Goal: Task Accomplishment & Management: Manage account settings

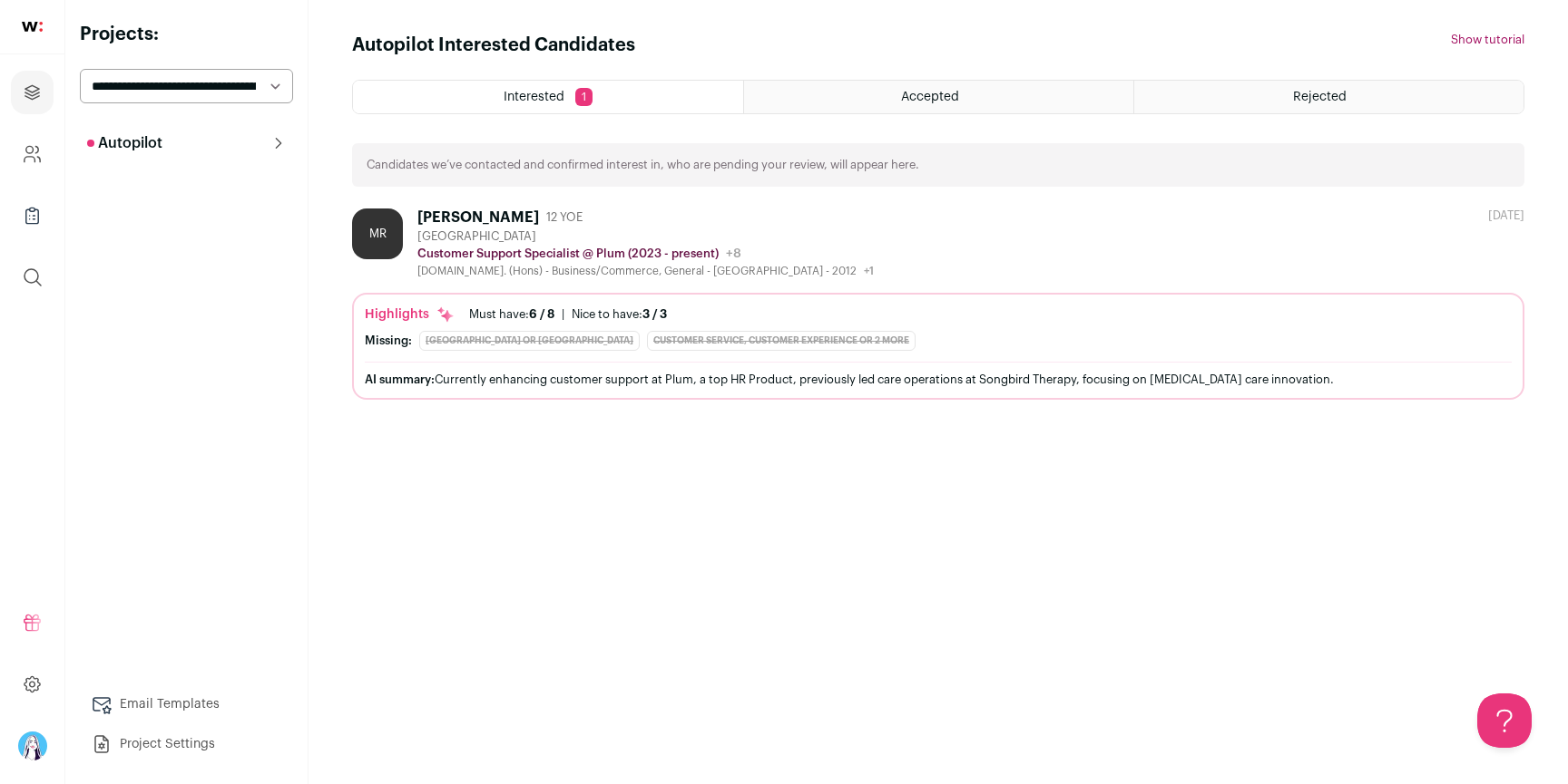
click at [206, 88] on select "**********" at bounding box center [186, 86] width 213 height 34
click at [916, 97] on span "Accepted" at bounding box center [929, 96] width 58 height 12
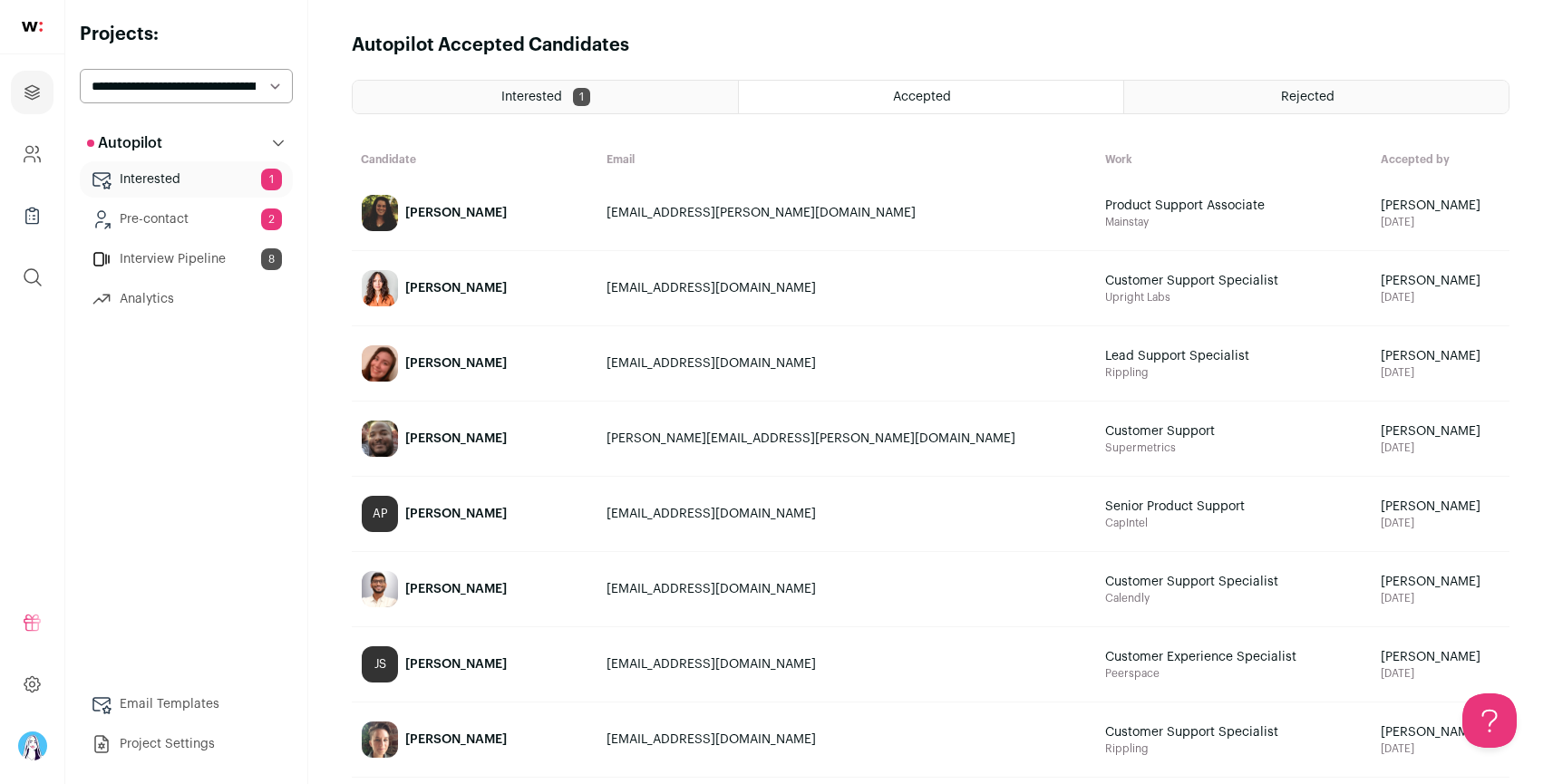
click at [242, 86] on select "**********" at bounding box center [186, 86] width 213 height 34
click at [540, 104] on div "Interested 1" at bounding box center [545, 97] width 385 height 32
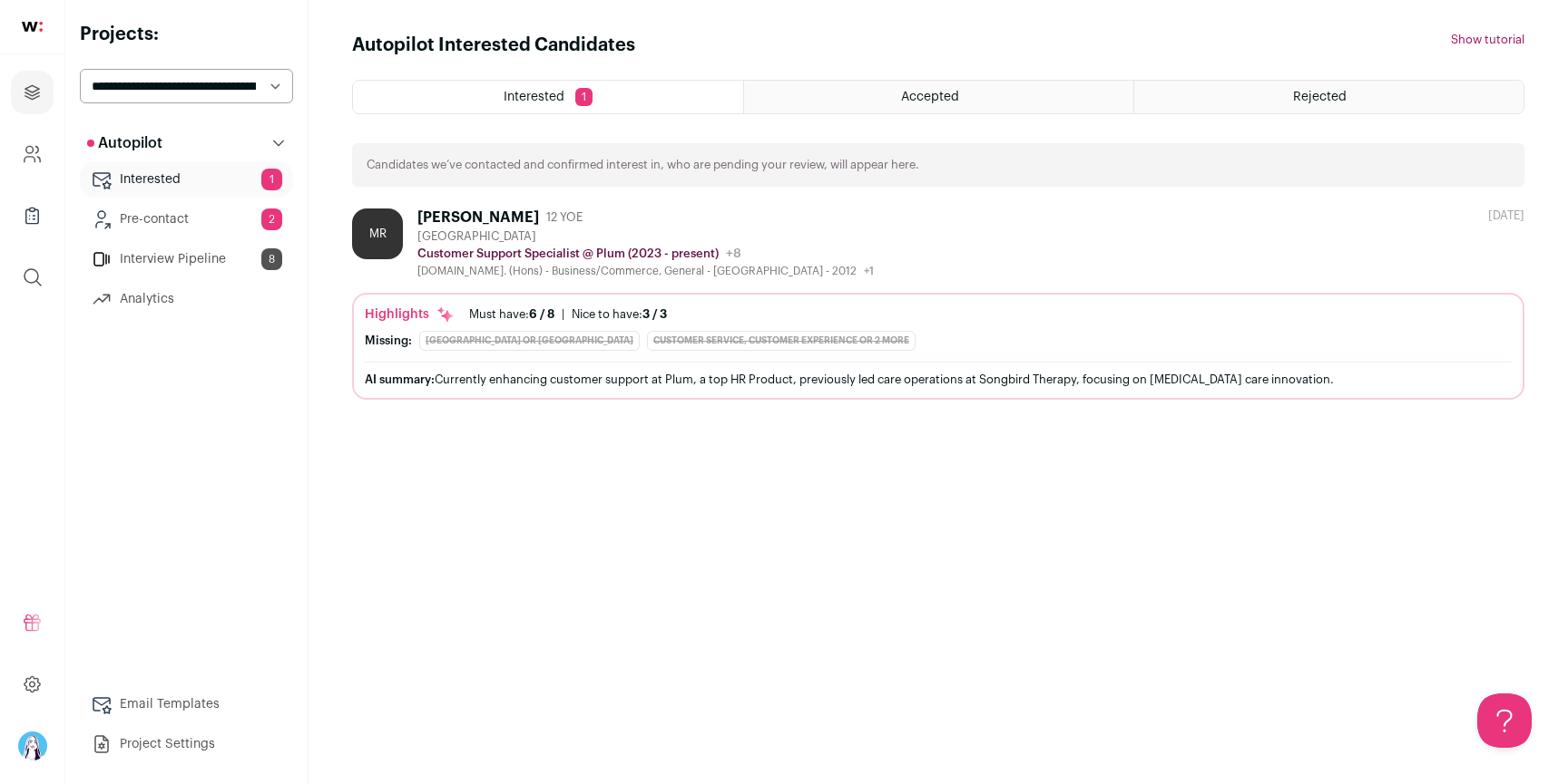
click at [848, 94] on div "Accepted" at bounding box center [938, 97] width 389 height 32
click at [942, 517] on div "Autopilot Interested Candidates Hide tutorial Show tutorial Interested 1 Accept…" at bounding box center [938, 392] width 1172 height 719
click at [863, 242] on div "MR [PERSON_NAME] 12 YOE [GEOGRAPHIC_DATA] Customer Support Specialist @ Plum (2…" at bounding box center [938, 242] width 1172 height 69
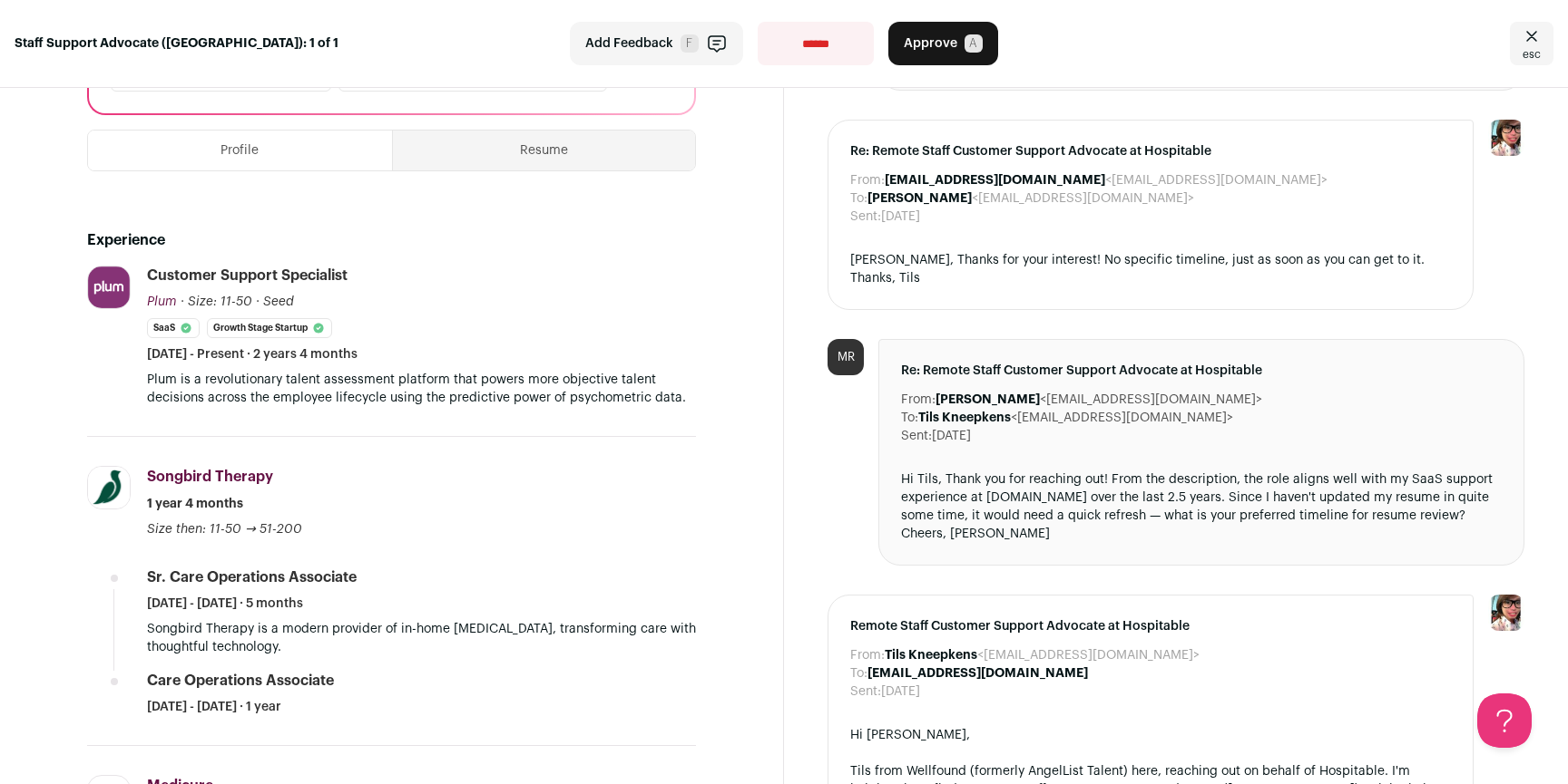
scroll to position [317, 0]
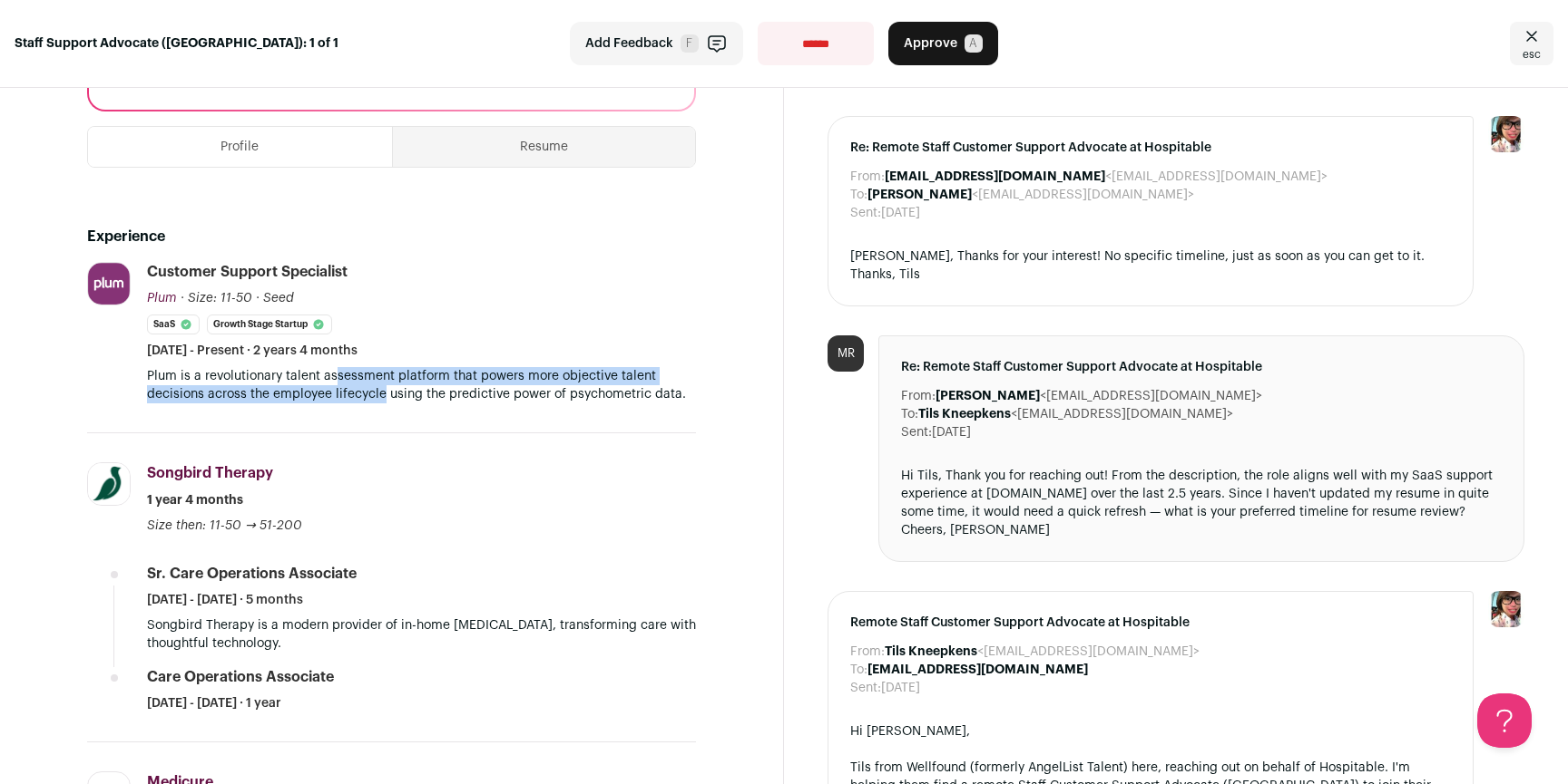
drag, startPoint x: 334, startPoint y: 376, endPoint x: 389, endPoint y: 396, distance: 58.5
click at [389, 396] on p "Plum is a revolutionary talent assessment platform that powers more objective t…" at bounding box center [421, 385] width 549 height 36
drag, startPoint x: 400, startPoint y: 397, endPoint x: 336, endPoint y: 383, distance: 65.5
click at [337, 383] on p "Plum is a revolutionary talent assessment platform that powers more objective t…" at bounding box center [421, 385] width 549 height 36
click at [336, 383] on p "Plum is a revolutionary talent assessment platform that powers more objective t…" at bounding box center [421, 385] width 549 height 36
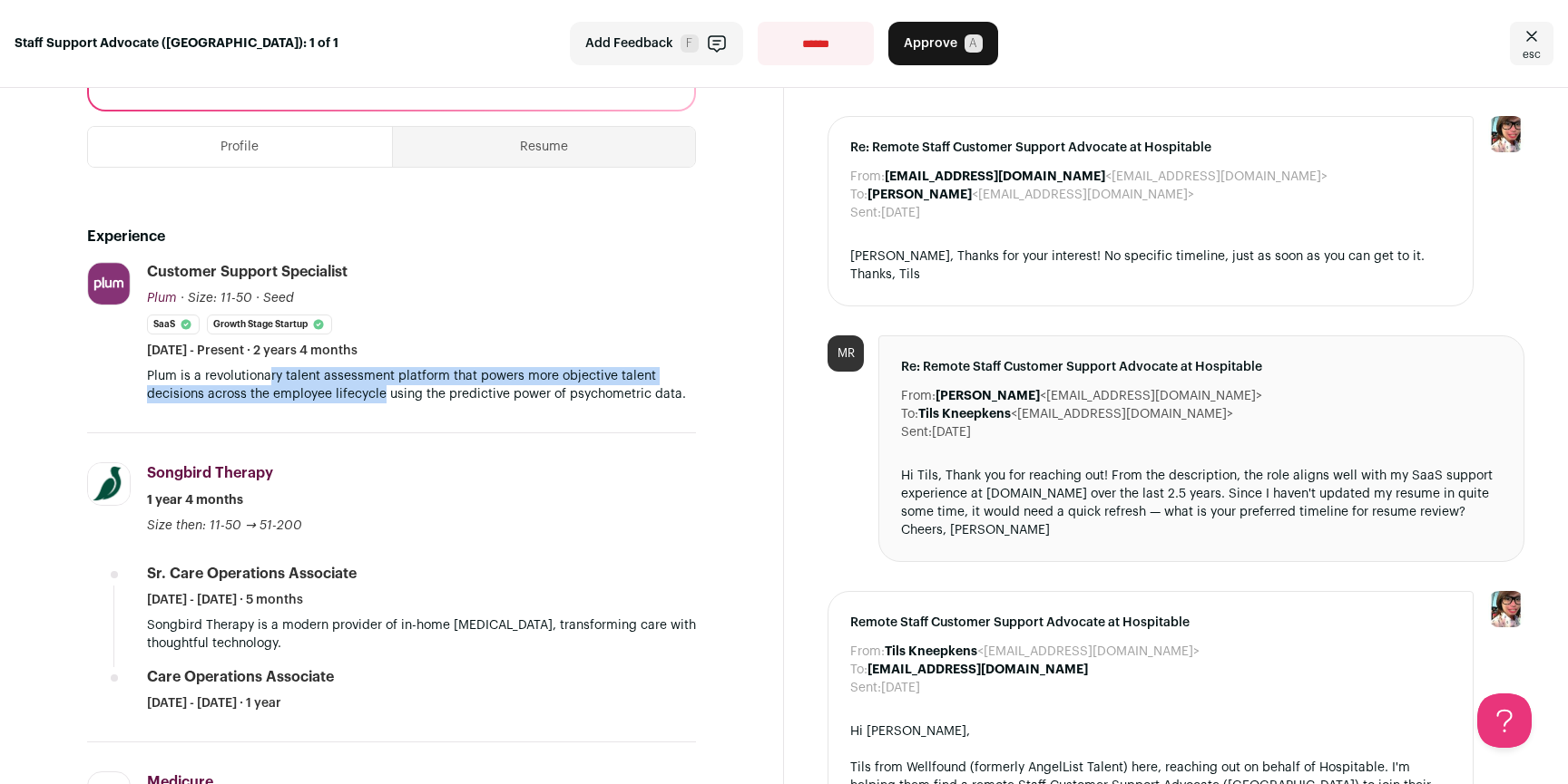
drag, startPoint x: 266, startPoint y: 385, endPoint x: 389, endPoint y: 392, distance: 123.2
click at [389, 392] on p "Plum is a revolutionary talent assessment platform that powers more objective t…" at bounding box center [421, 385] width 549 height 36
drag, startPoint x: 416, startPoint y: 395, endPoint x: 320, endPoint y: 374, distance: 98.3
click at [321, 374] on p "Plum is a revolutionary talent assessment platform that powers more objective t…" at bounding box center [421, 385] width 549 height 36
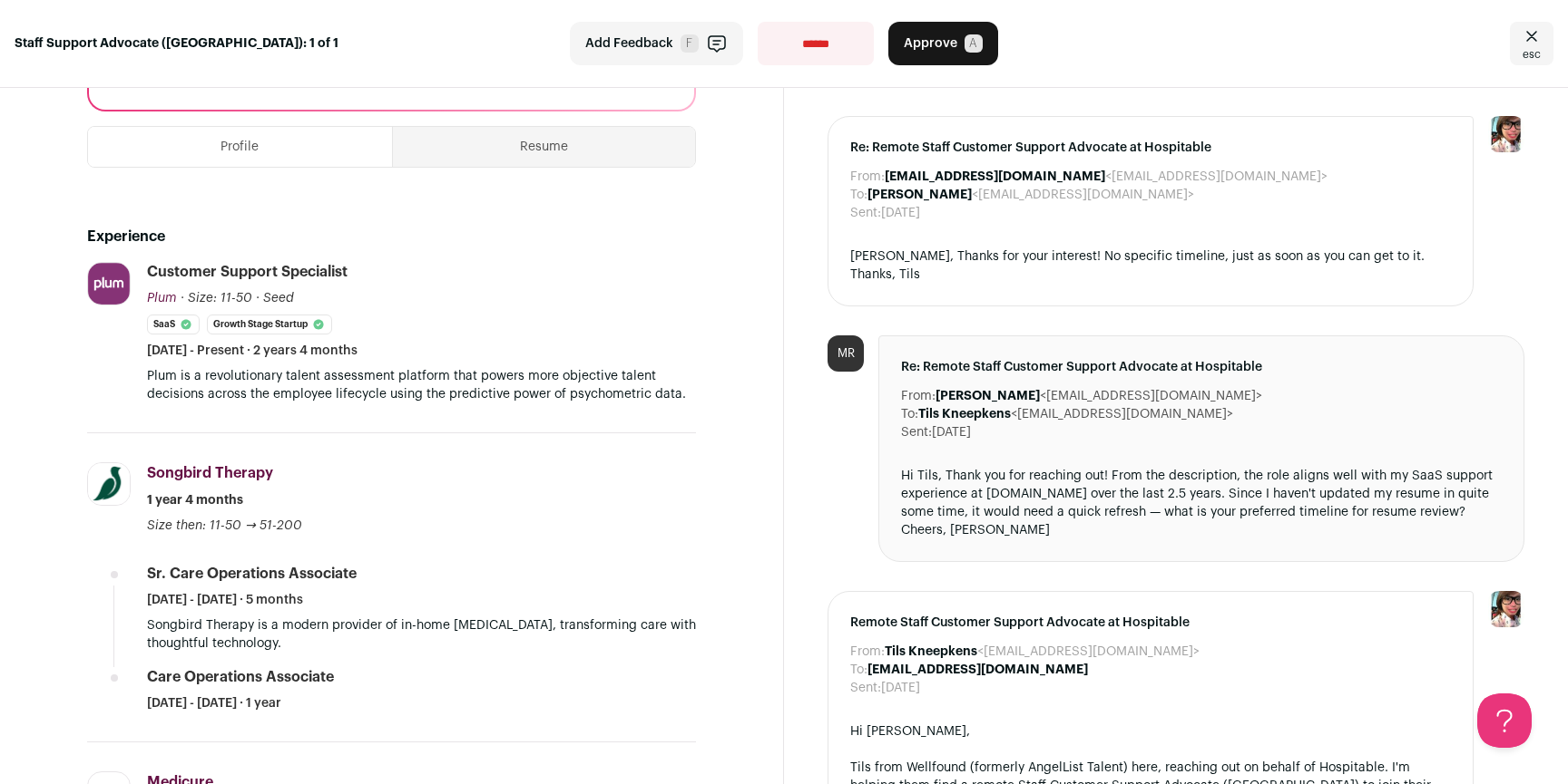
click at [320, 374] on p "Plum is a revolutionary talent assessment platform that powers more objective t…" at bounding box center [421, 385] width 549 height 36
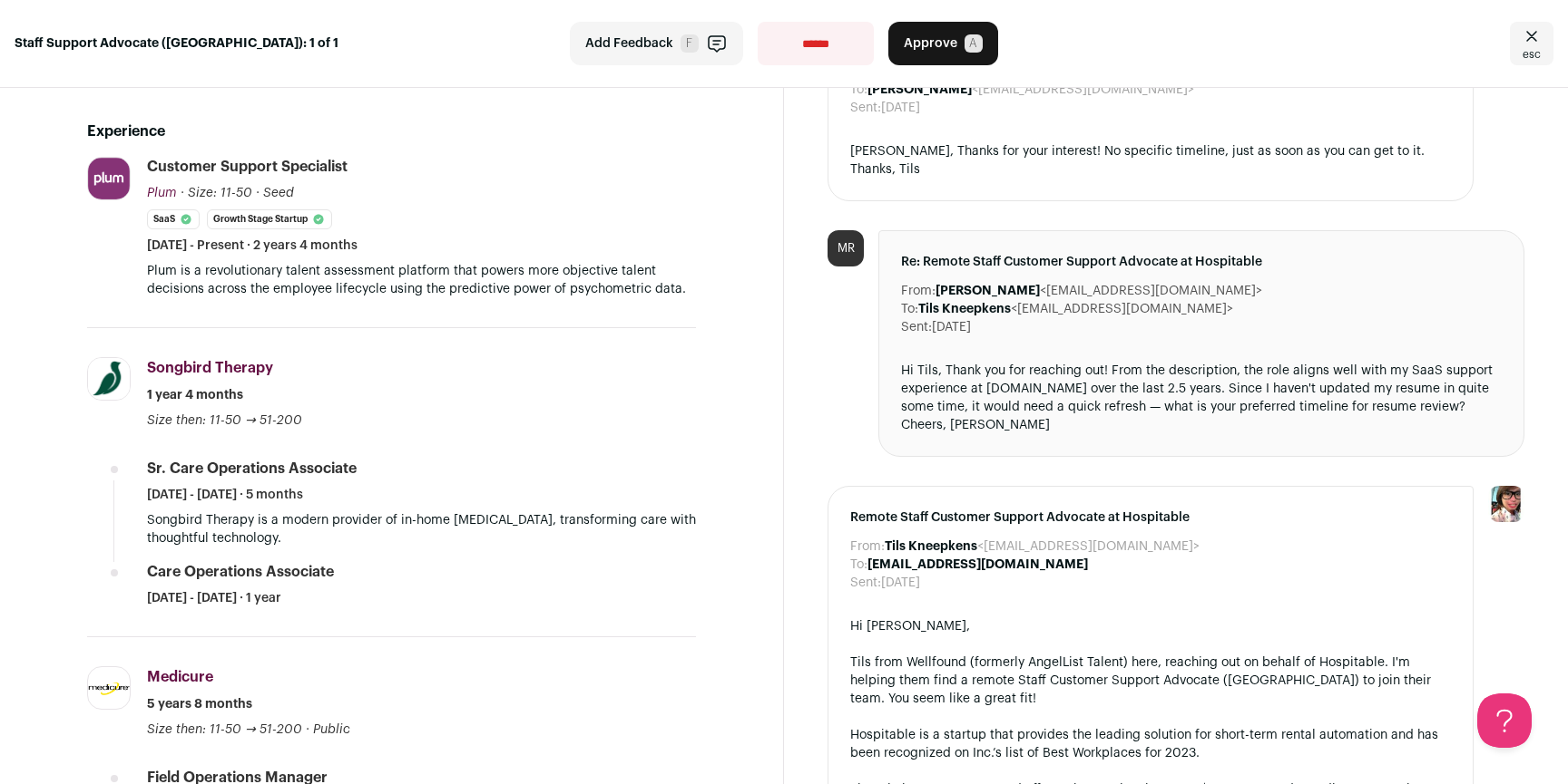
scroll to position [572, 0]
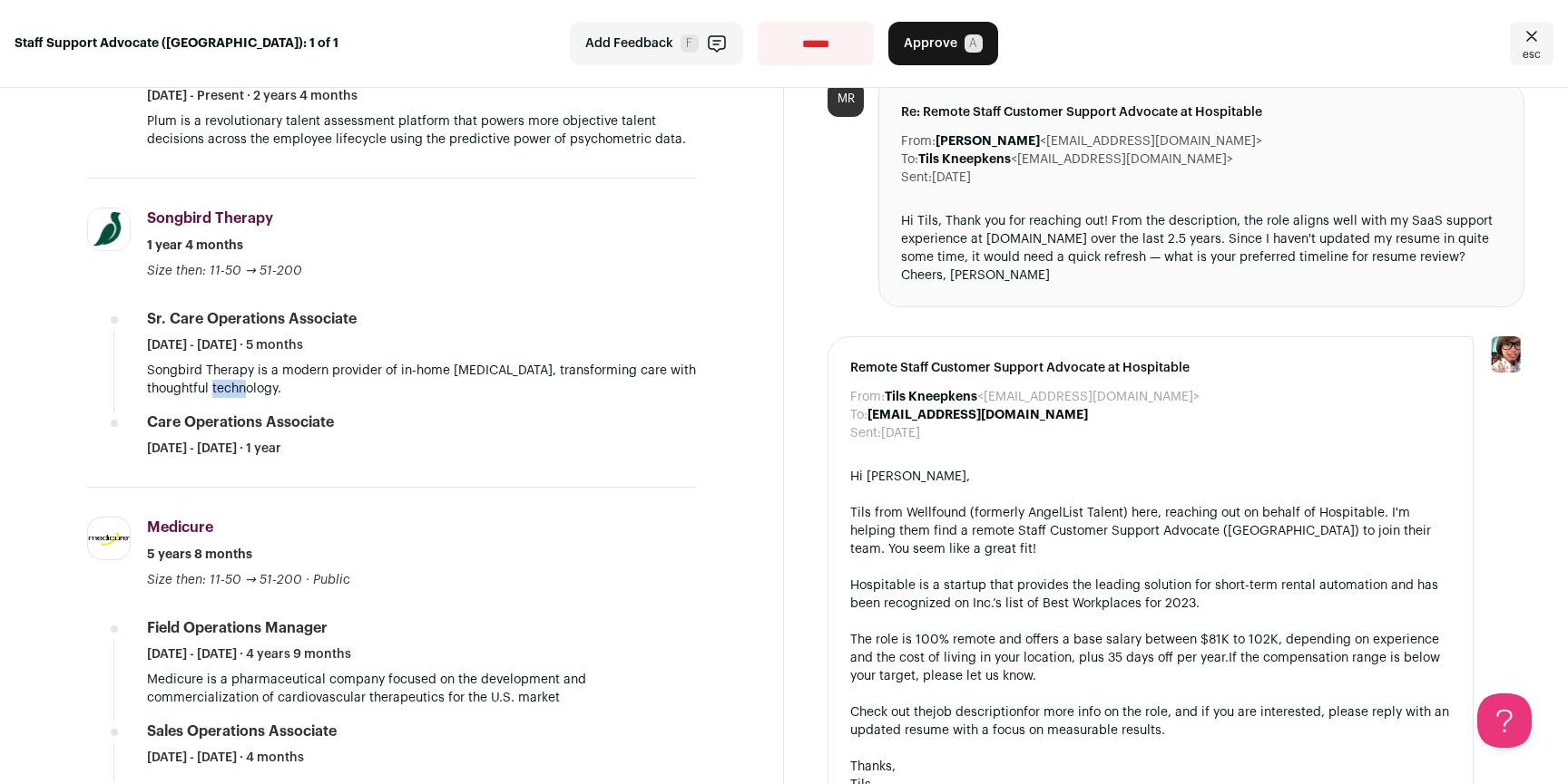
drag, startPoint x: 213, startPoint y: 382, endPoint x: 254, endPoint y: 392, distance: 42.2
click at [253, 392] on p "Songbird Therapy is a modern provider of in-home [MEDICAL_DATA], transforming c…" at bounding box center [421, 380] width 549 height 36
click at [254, 392] on p "Songbird Therapy is a modern provider of in-home [MEDICAL_DATA], transforming c…" at bounding box center [421, 380] width 549 height 36
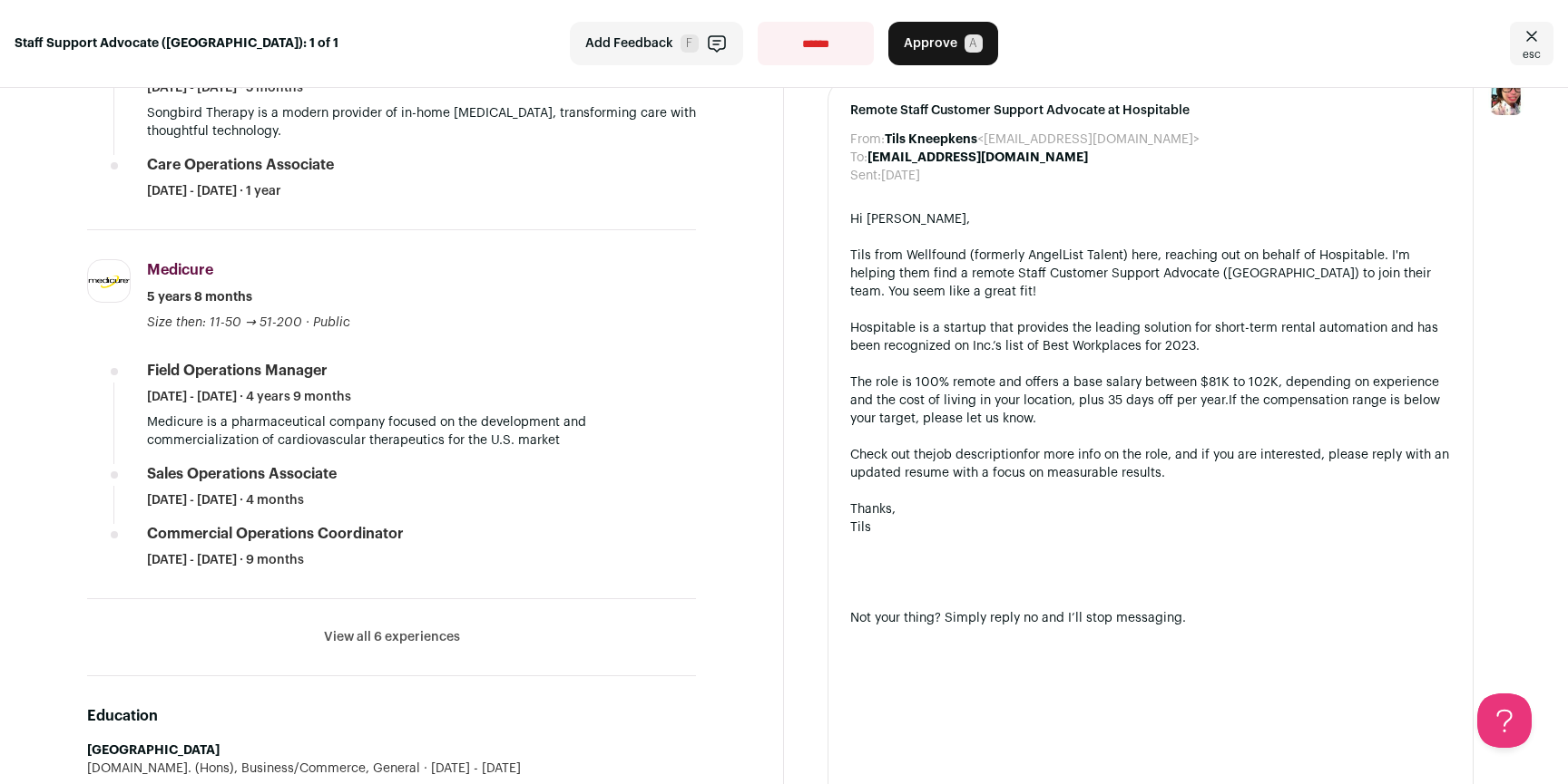
scroll to position [831, 0]
click at [435, 636] on button "View all 6 experiences" at bounding box center [392, 636] width 136 height 18
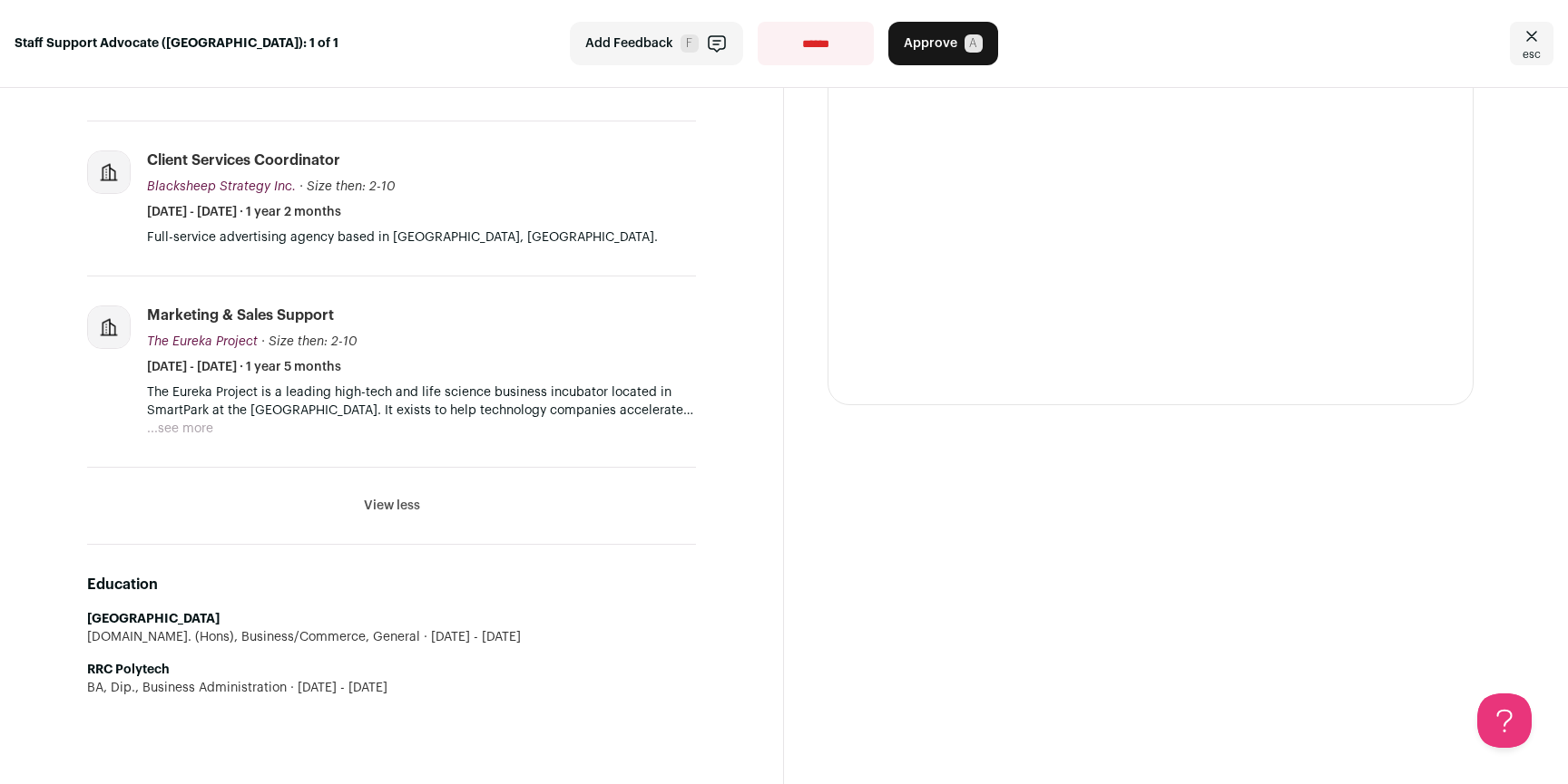
scroll to position [0, 0]
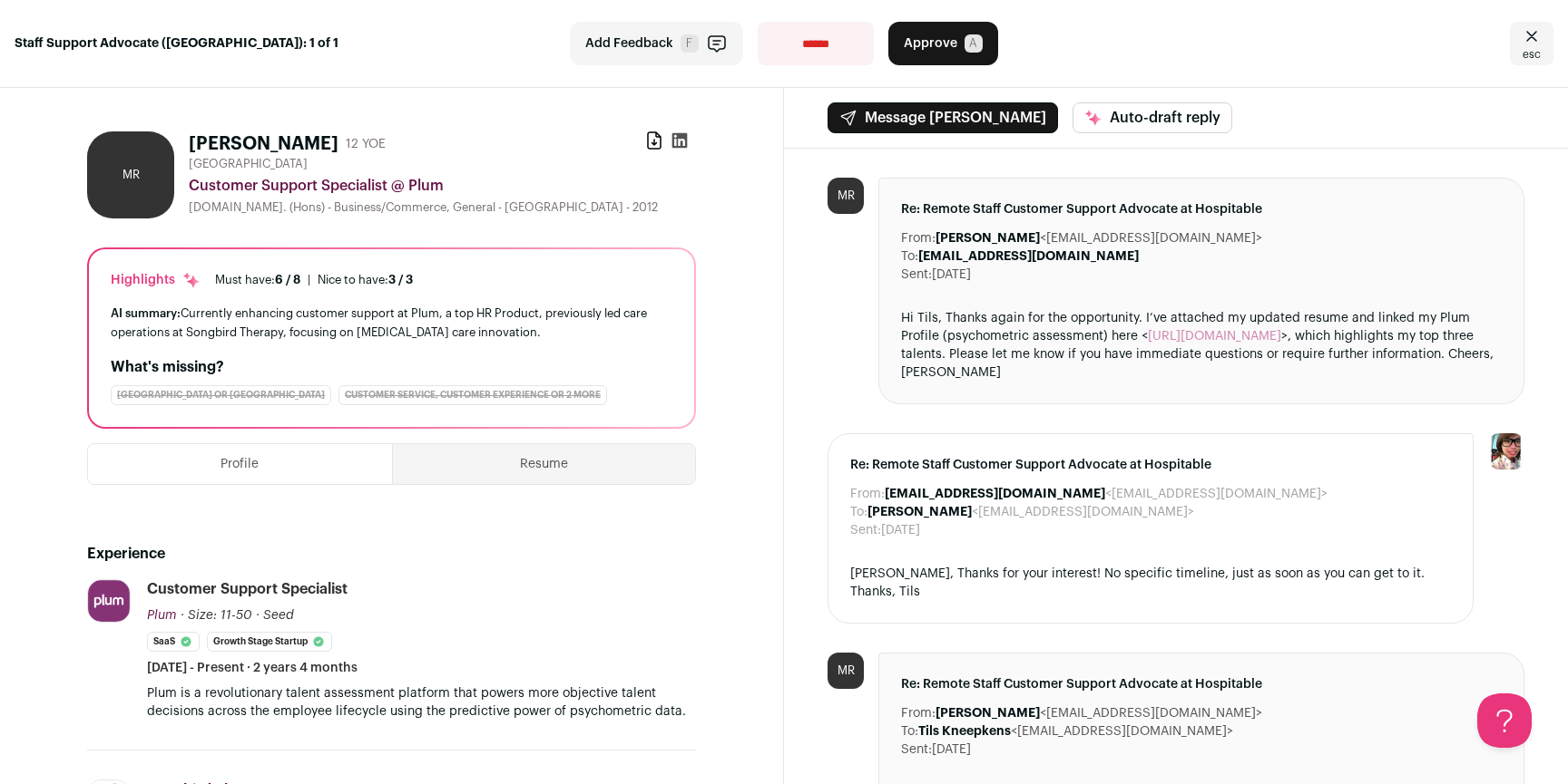
click at [645, 143] on icon at bounding box center [653, 140] width 18 height 18
